Goal: Navigation & Orientation: Go to known website

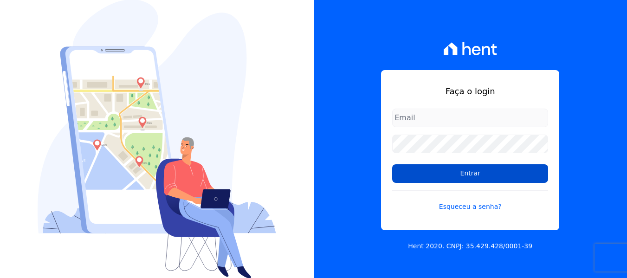
type input "[PERSON_NAME][EMAIL_ADDRESS][DOMAIN_NAME]"
click at [455, 168] on input "Entrar" at bounding box center [470, 173] width 156 height 19
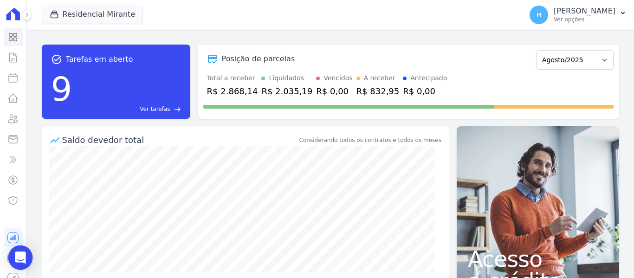
click at [31, 256] on body "Visão Geral Contratos [GEOGRAPHIC_DATA] Lotes Clientes Minha Carteira Transferê…" at bounding box center [317, 139] width 634 height 278
click at [19, 262] on icon "Open Intercom Messenger" at bounding box center [20, 258] width 12 height 12
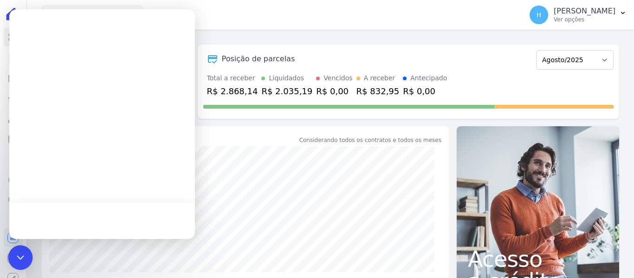
click at [19, 262] on div "Open Intercom Messenger" at bounding box center [20, 257] width 25 height 25
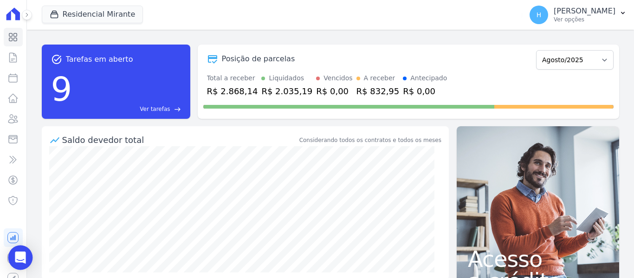
click at [19, 262] on div "Open Intercom Messenger" at bounding box center [20, 257] width 25 height 25
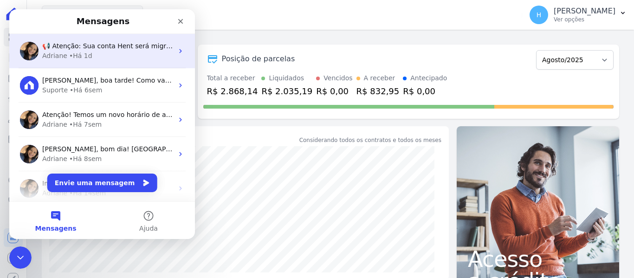
click at [94, 62] on div "📢 Atenção: Sua conta Hent será migrada para a Conta Arke! Estamos trazendo para…" at bounding box center [102, 51] width 186 height 34
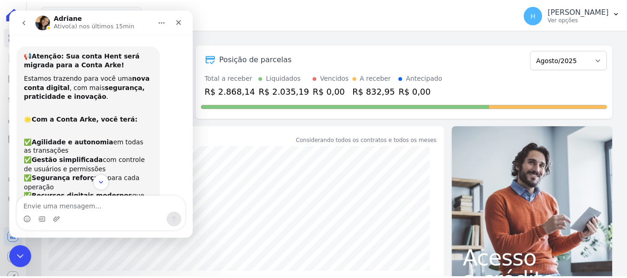
scroll to position [175, 0]
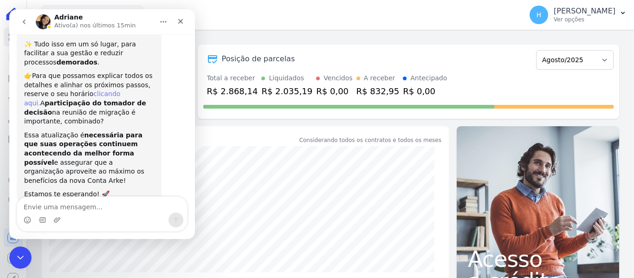
click at [109, 90] on link "clicando aqui." at bounding box center [72, 98] width 96 height 17
click at [613, 17] on p "Ver opções" at bounding box center [585, 19] width 62 height 7
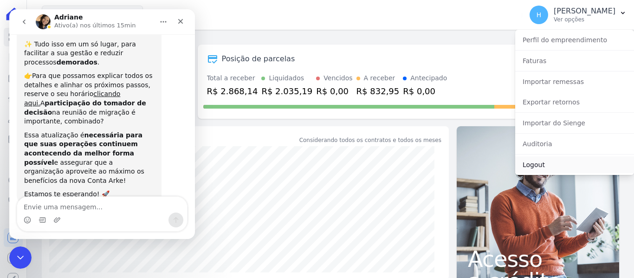
click at [551, 161] on link "Logout" at bounding box center [574, 164] width 119 height 17
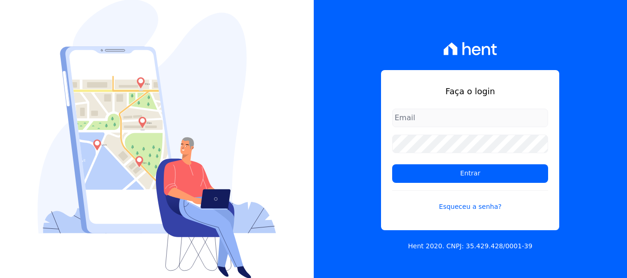
type input "[EMAIL_ADDRESS][DOMAIN_NAME]"
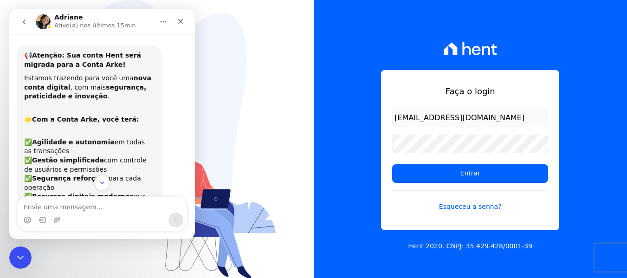
click at [50, 24] on img "Messenger da Intercom" at bounding box center [43, 21] width 15 height 15
click at [39, 17] on img "Messenger da Intercom" at bounding box center [43, 21] width 15 height 15
drag, startPoint x: 63, startPoint y: 13, endPoint x: 75, endPoint y: 12, distance: 12.6
click at [63, 13] on div "[PERSON_NAME](a) nos últimos 15min" at bounding box center [102, 22] width 174 height 18
click at [33, 23] on div "Messenger da Intercom" at bounding box center [24, 22] width 19 height 18
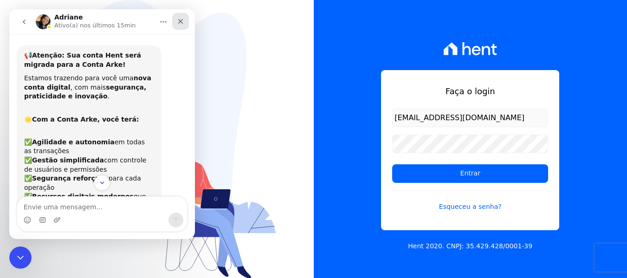
click at [185, 24] on div "Fechar" at bounding box center [180, 21] width 17 height 17
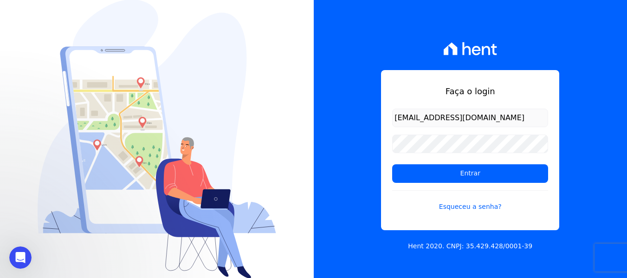
scroll to position [175, 0]
